Goal: Information Seeking & Learning: Learn about a topic

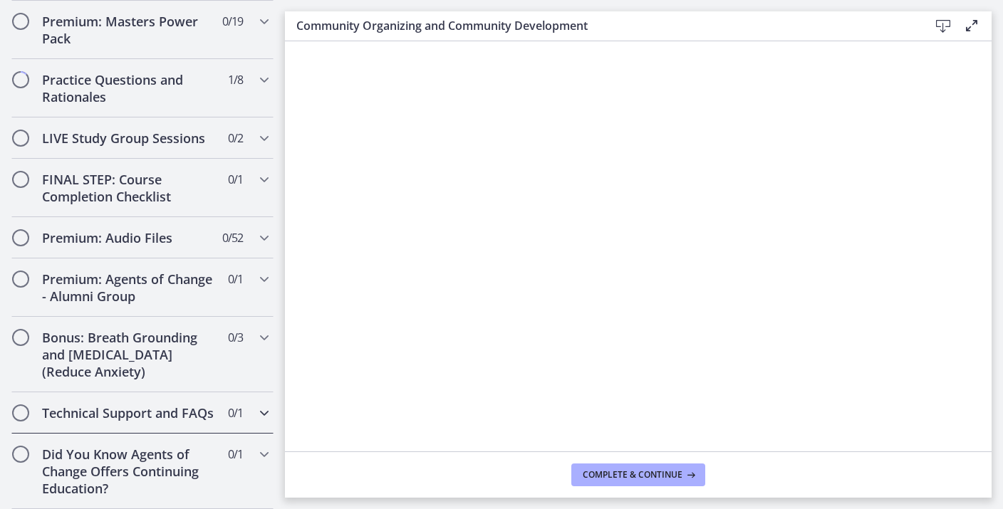
scroll to position [1236, 0]
click at [183, 196] on h2 "FINAL STEP: Course Completion Checklist" at bounding box center [129, 188] width 174 height 34
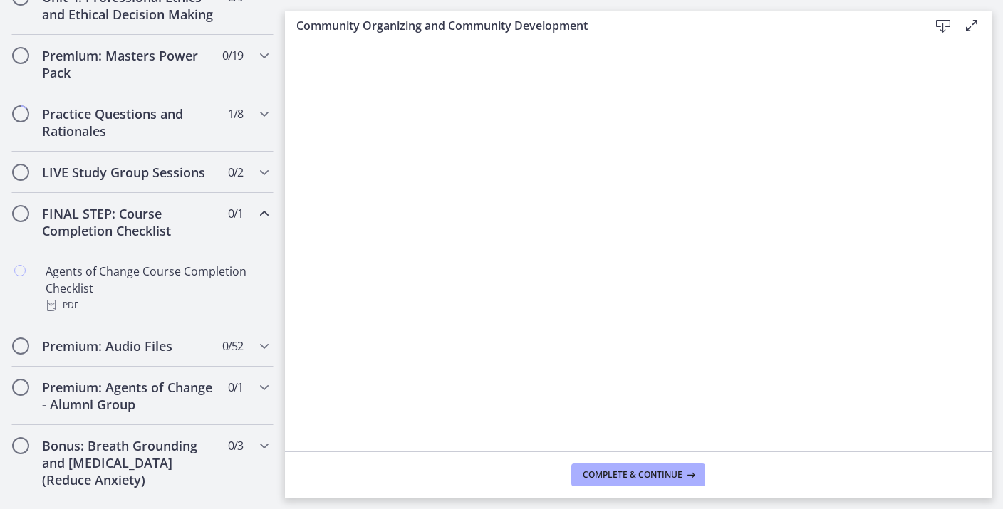
scroll to position [654, 0]
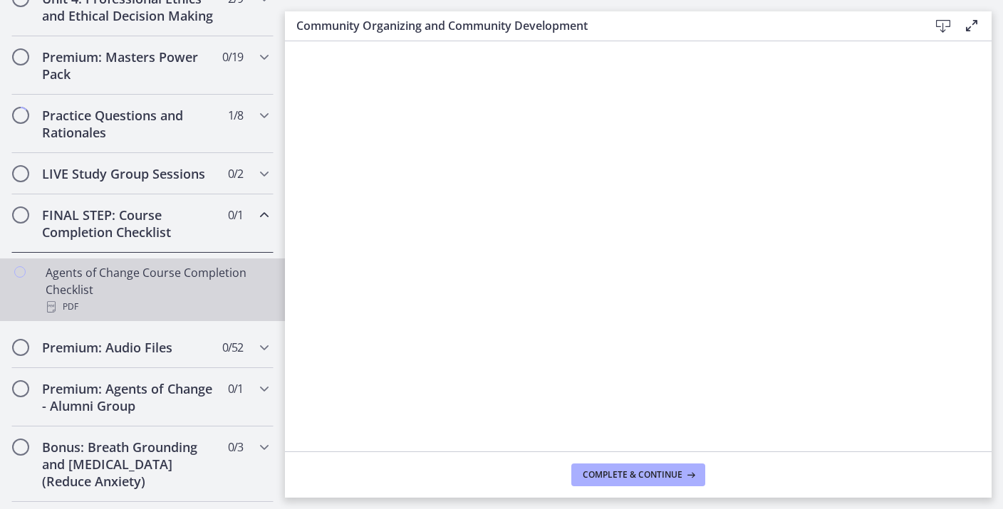
click at [167, 288] on div "Agents of Change Course Completion Checklist PDF" at bounding box center [157, 289] width 222 height 51
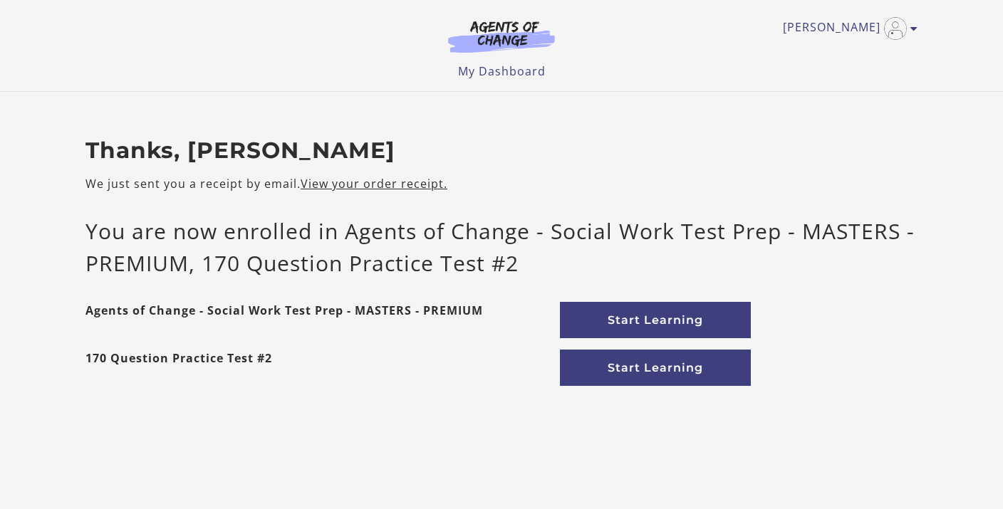
scroll to position [103, 0]
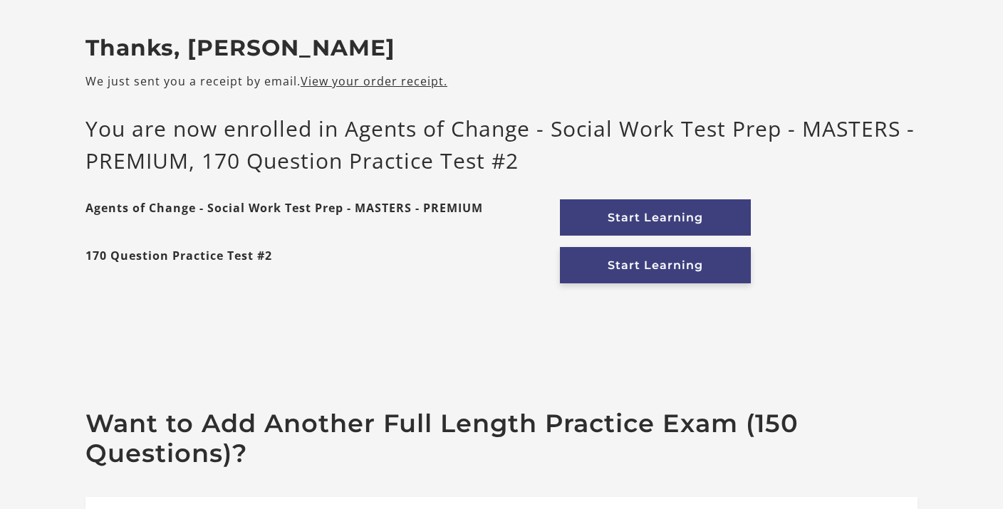
click at [639, 269] on link "Start Learning" at bounding box center [655, 265] width 191 height 36
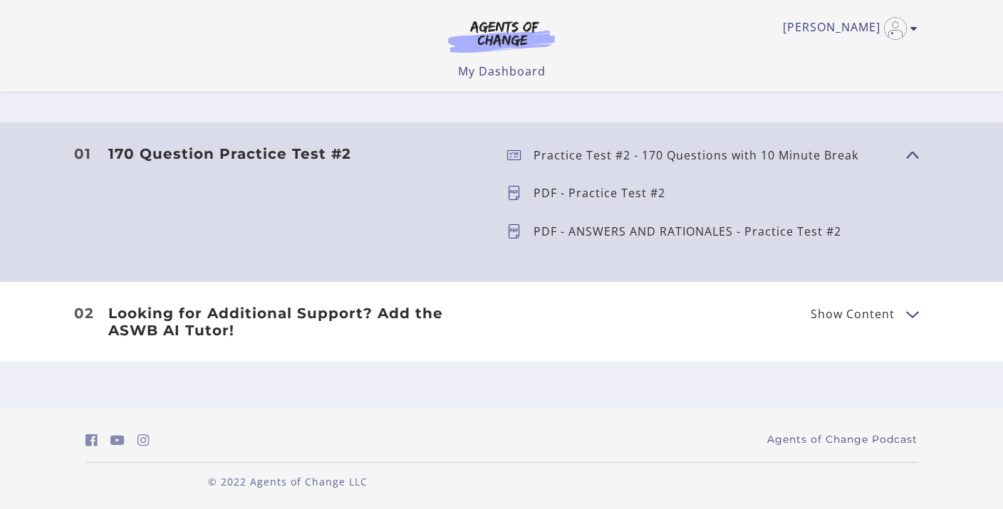
scroll to position [412, 0]
click at [264, 152] on h3 "170 Question Practice Test #2" at bounding box center [296, 154] width 376 height 17
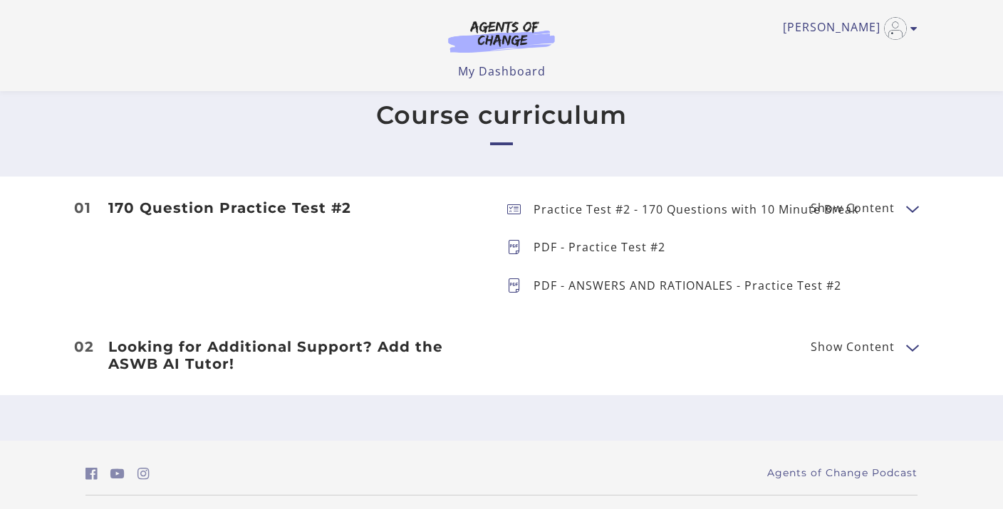
scroll to position [314, 0]
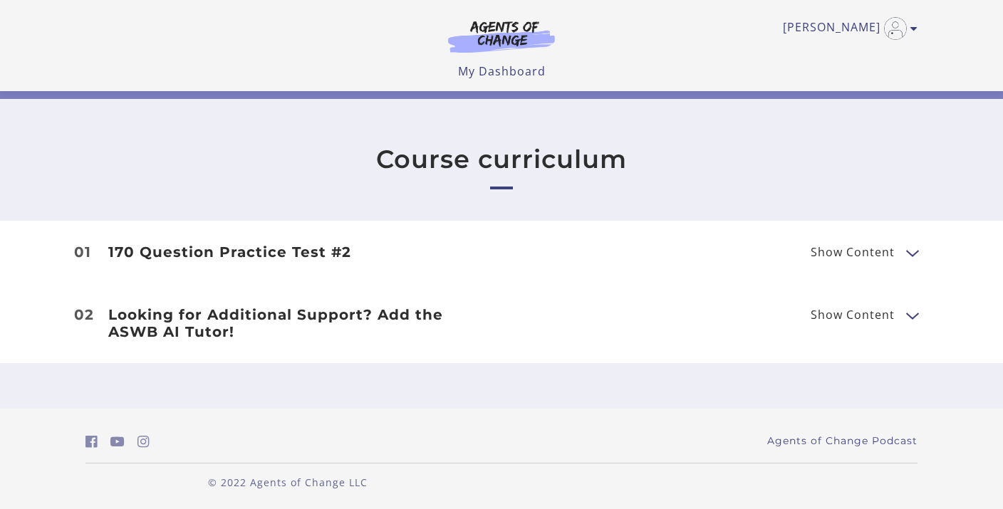
click at [592, 255] on div "170 Question Practice Test #2 Show Content Practice Test #2 - 170 Questions wit…" at bounding box center [501, 252] width 855 height 17
click at [637, 231] on li "01 170 Question Practice Test #2 Show Content Practice Test #2 - 170 Questions …" at bounding box center [501, 252] width 1003 height 63
click at [855, 251] on span "Show Content" at bounding box center [852, 251] width 84 height 11
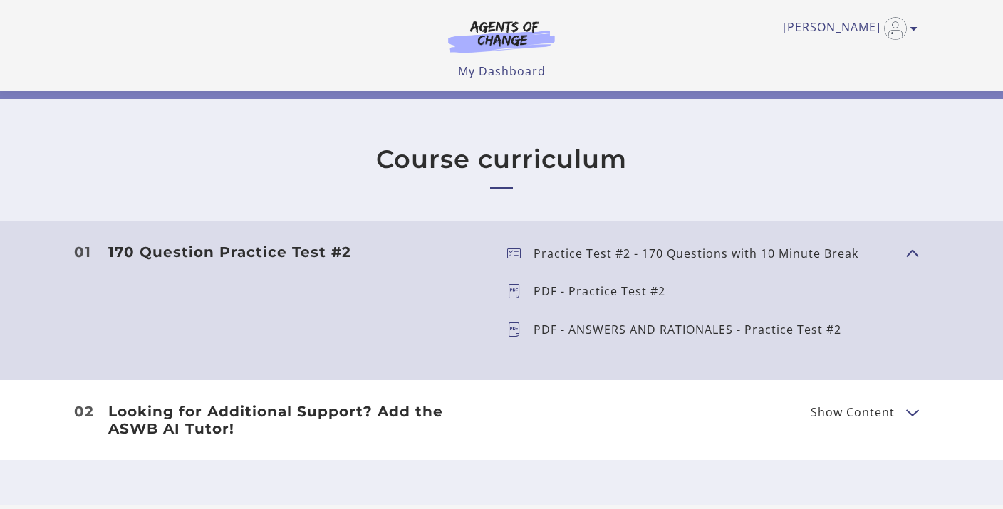
click at [339, 251] on h3 "170 Question Practice Test #2" at bounding box center [296, 252] width 376 height 17
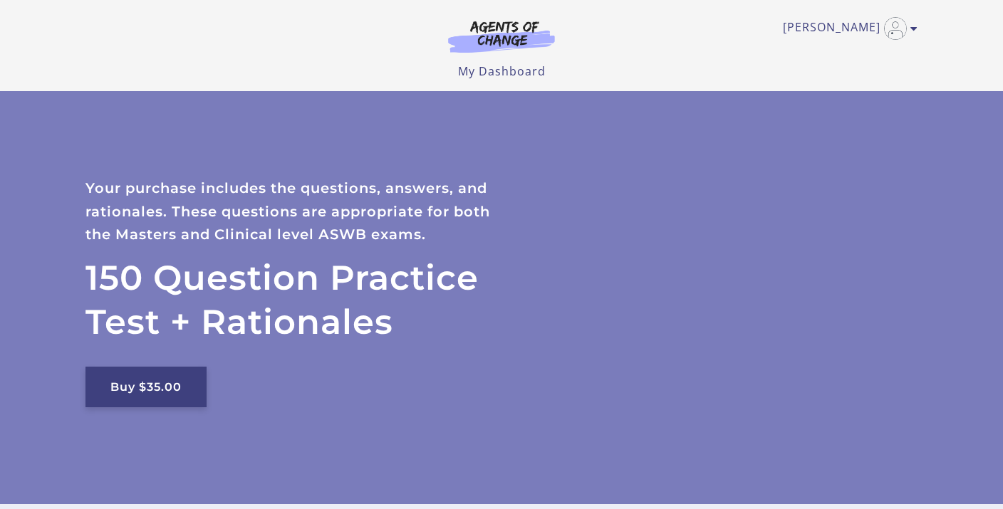
scroll to position [0, 0]
click at [154, 381] on link "Buy $35.00" at bounding box center [145, 387] width 121 height 41
